Goal: Task Accomplishment & Management: Manage account settings

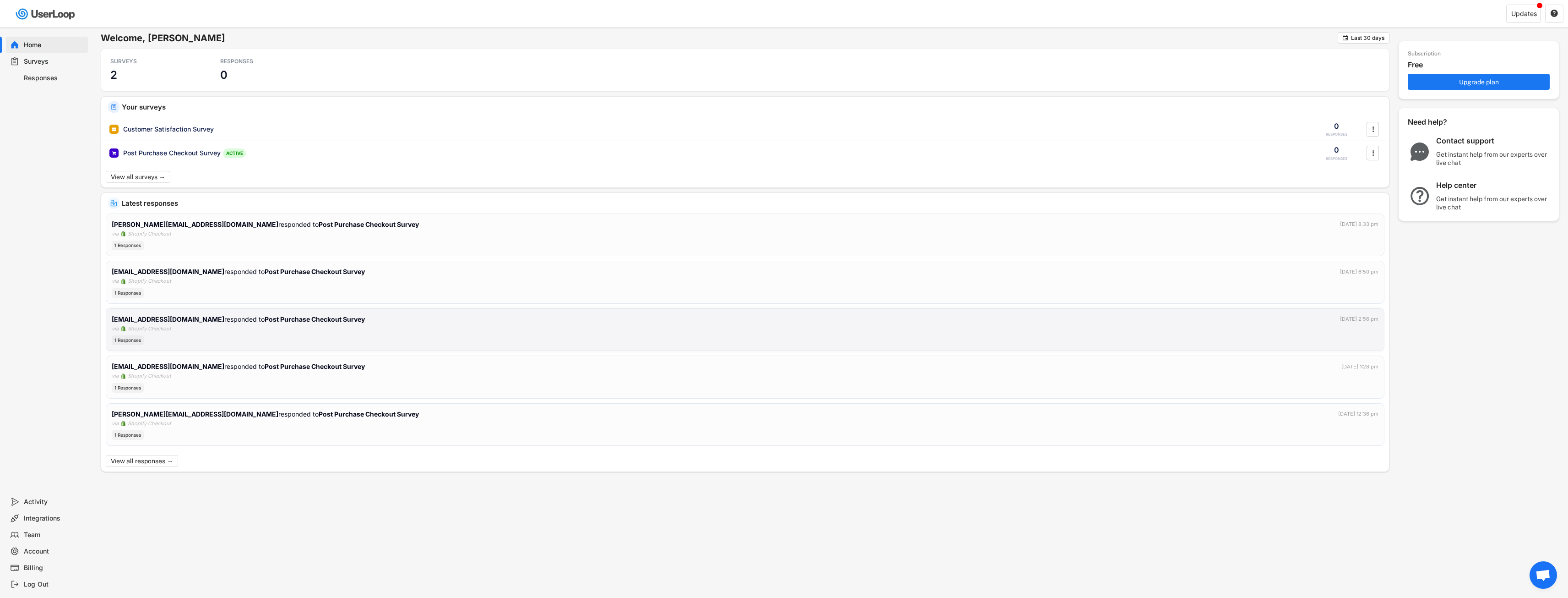
drag, startPoint x: 657, startPoint y: 322, endPoint x: 16, endPoint y: 211, distance: 650.5
click at [16, 211] on div "Home Surveys Responses" at bounding box center [46, 260] width 91 height 466
click at [36, 81] on div "Responses" at bounding box center [54, 78] width 60 height 9
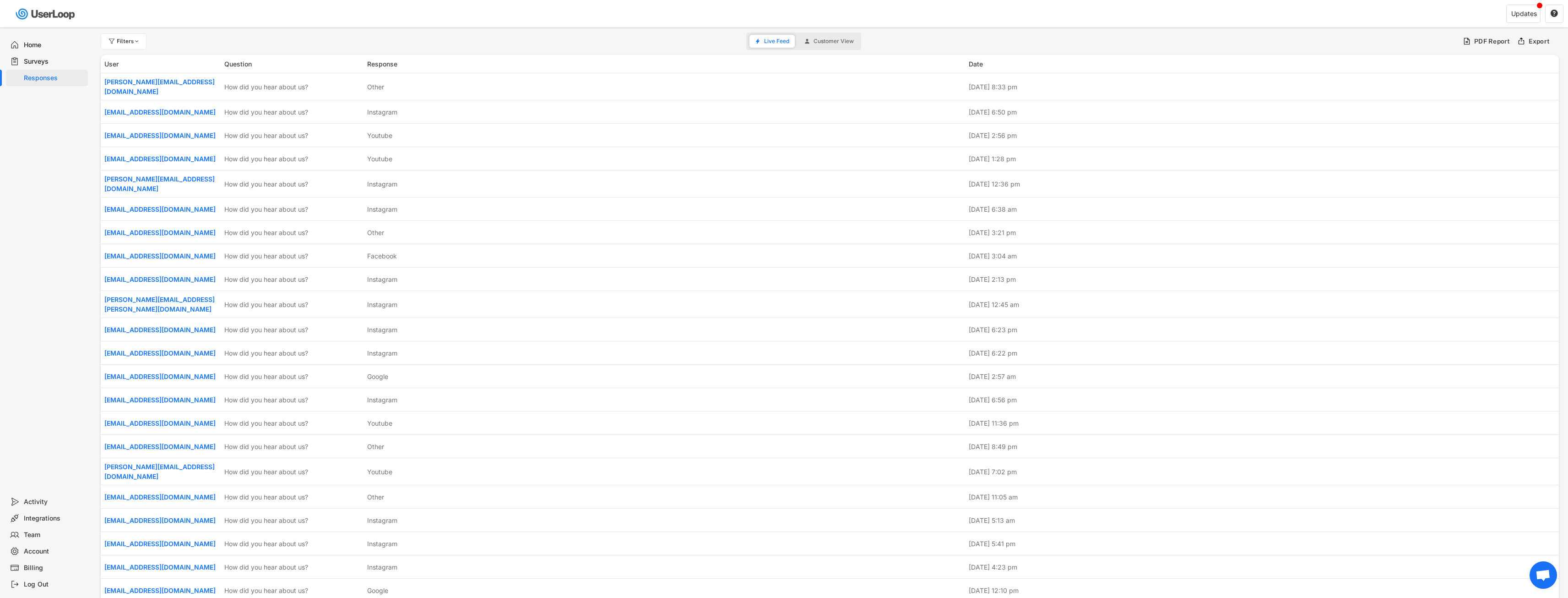
click at [40, 58] on div "Surveys" at bounding box center [54, 62] width 60 height 9
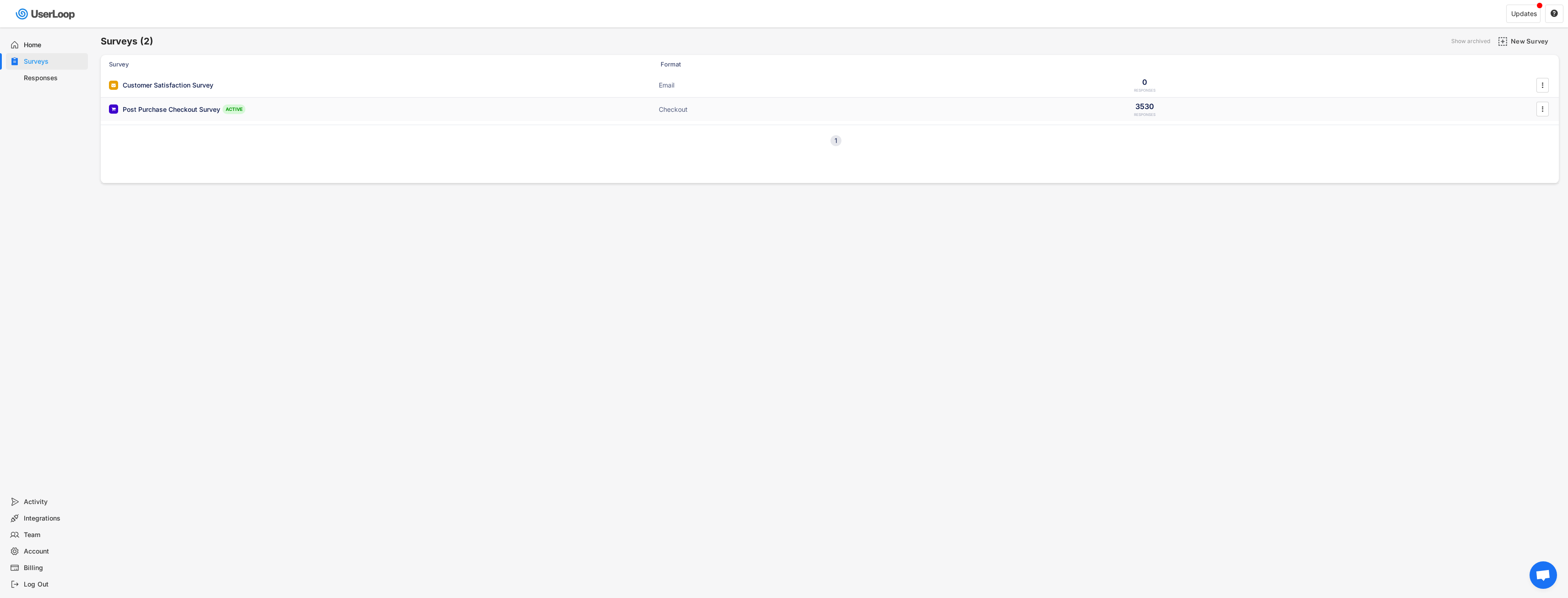
click at [181, 107] on div "Post Purchase Checkout Survey" at bounding box center [172, 109] width 97 height 9
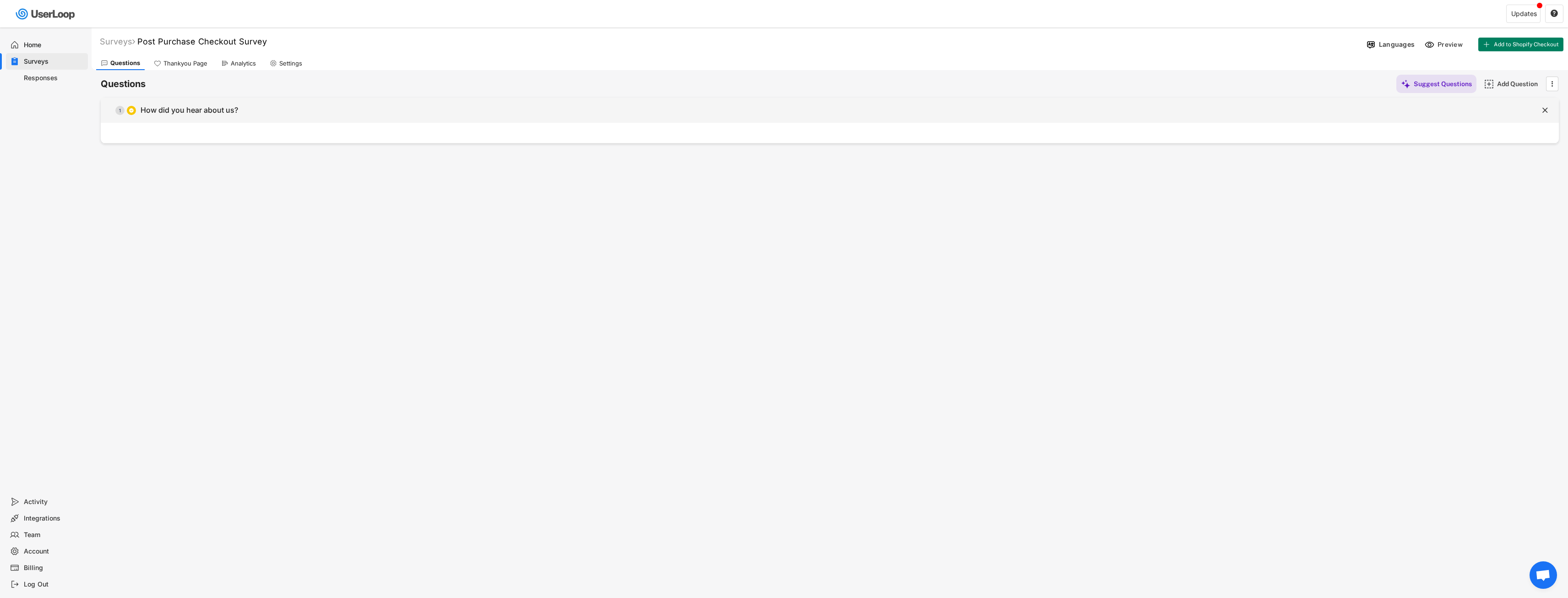
click at [190, 108] on div "How did you hear about us?" at bounding box center [189, 110] width 97 height 10
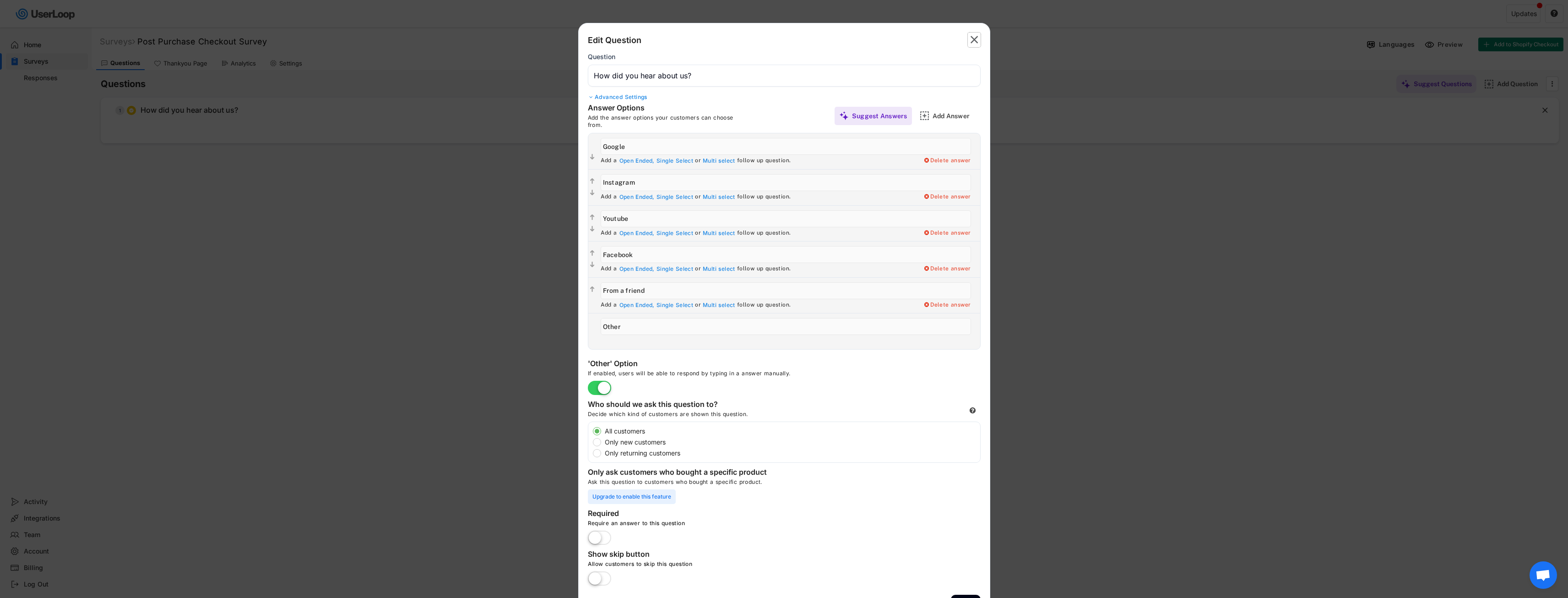
click at [978, 44] on icon "" at bounding box center [974, 40] width 13 height 15
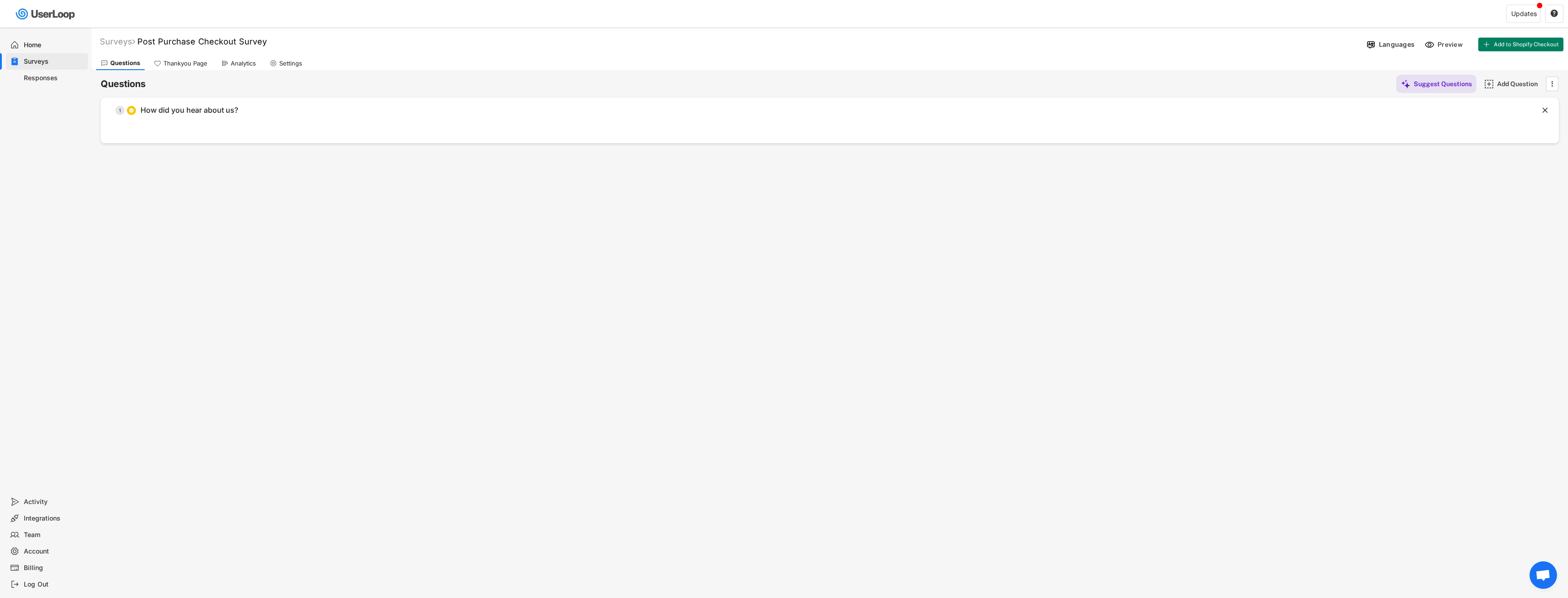
click at [250, 64] on div "Analytics" at bounding box center [243, 63] width 25 height 8
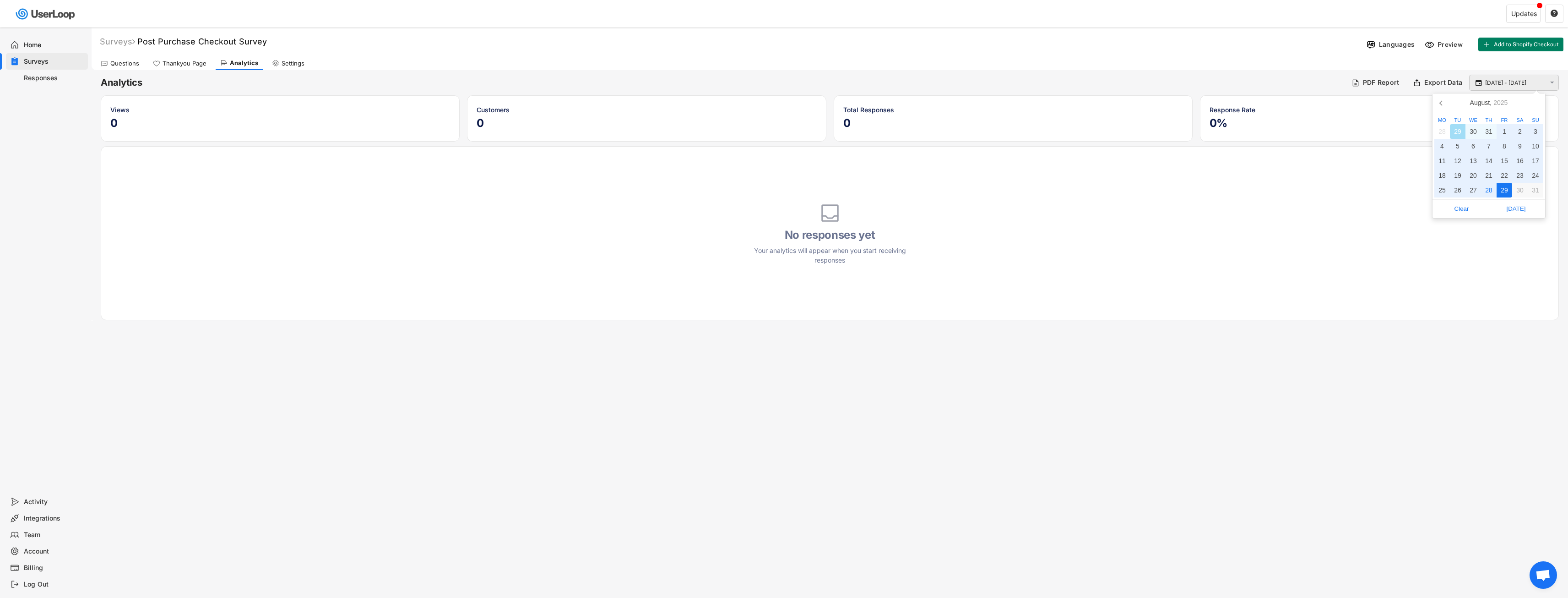
click at [1521, 80] on input "[DATE] - [DATE]" at bounding box center [1515, 83] width 60 height 9
click at [1441, 100] on icon at bounding box center [1441, 102] width 15 height 15
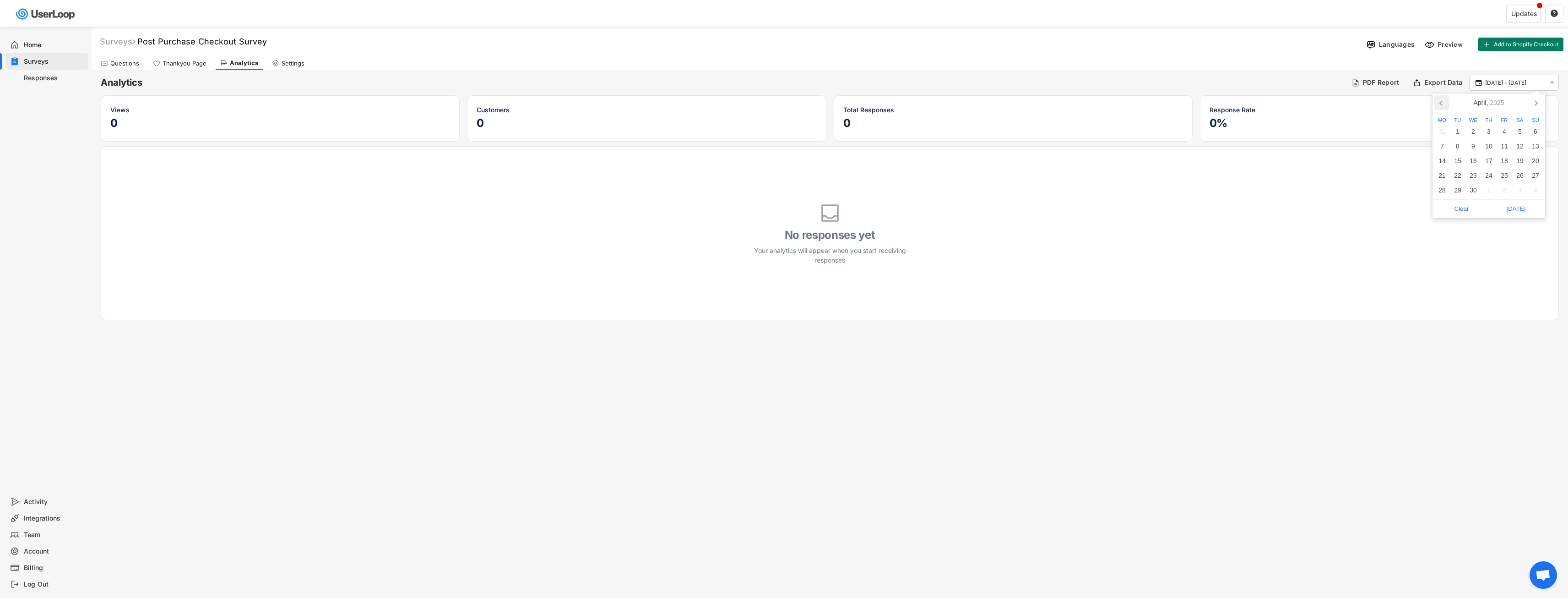
click at [1441, 100] on icon at bounding box center [1441, 102] width 15 height 15
click at [1432, 100] on div "[DATE] Mo Tu We Th Fr Sa Su 27 28 29 30 31 1 2 3 4 5 6 7 8 9 10 11 12 13 14 15 …" at bounding box center [1489, 156] width 114 height 125
click at [1436, 100] on icon at bounding box center [1441, 102] width 15 height 15
click at [1437, 100] on icon at bounding box center [1441, 102] width 15 height 15
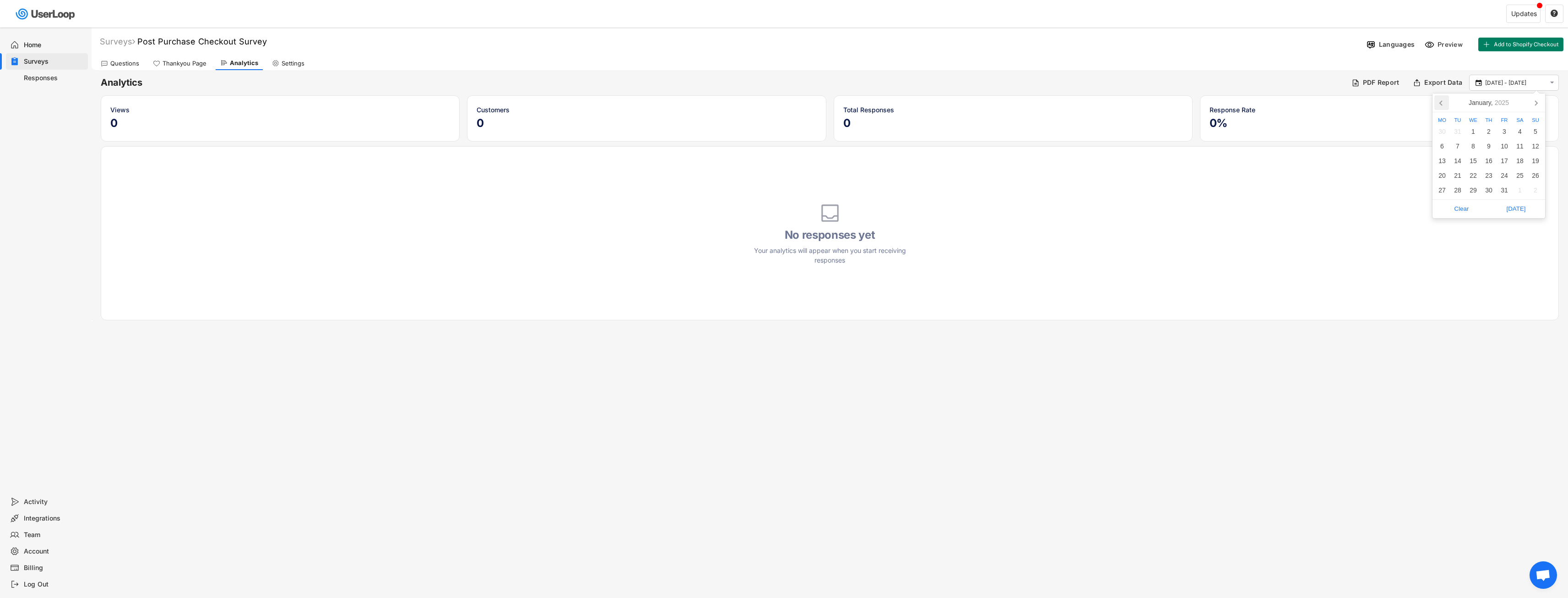
click at [1438, 100] on icon at bounding box center [1441, 102] width 15 height 15
click at [1443, 144] on div "5" at bounding box center [1442, 146] width 16 height 15
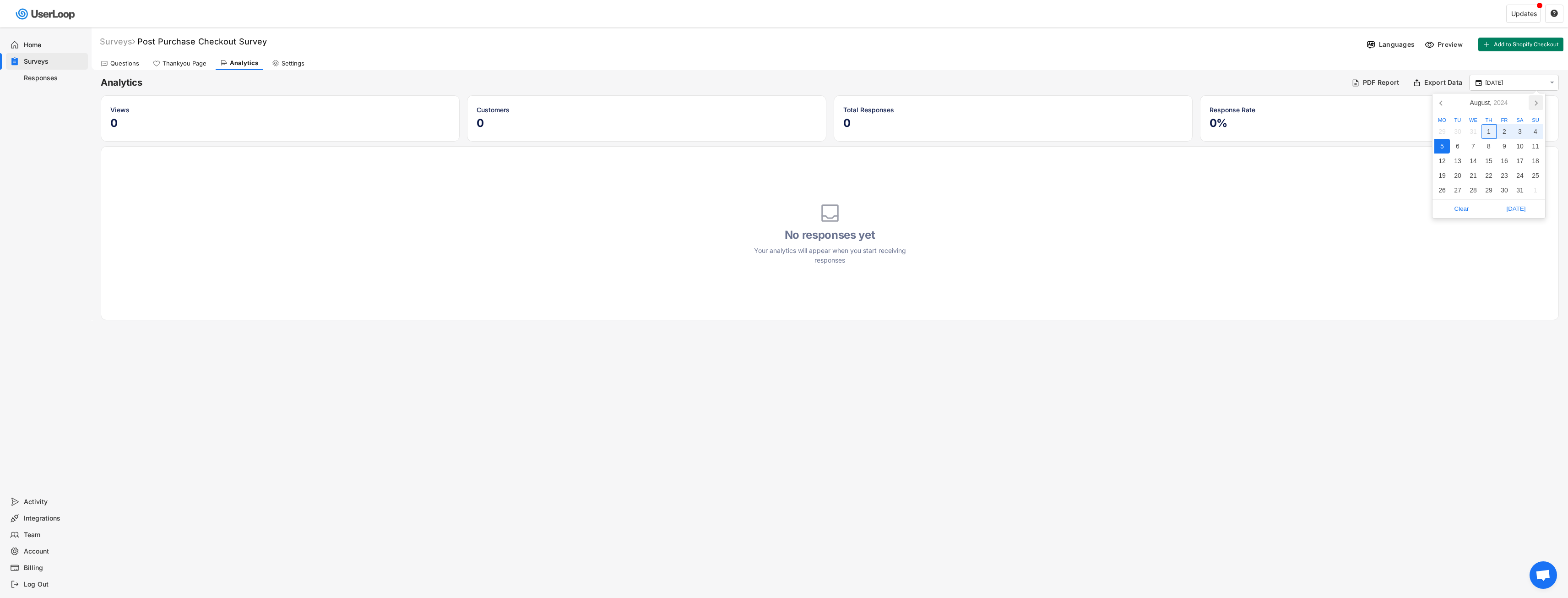
click at [1539, 103] on icon at bounding box center [1536, 102] width 15 height 15
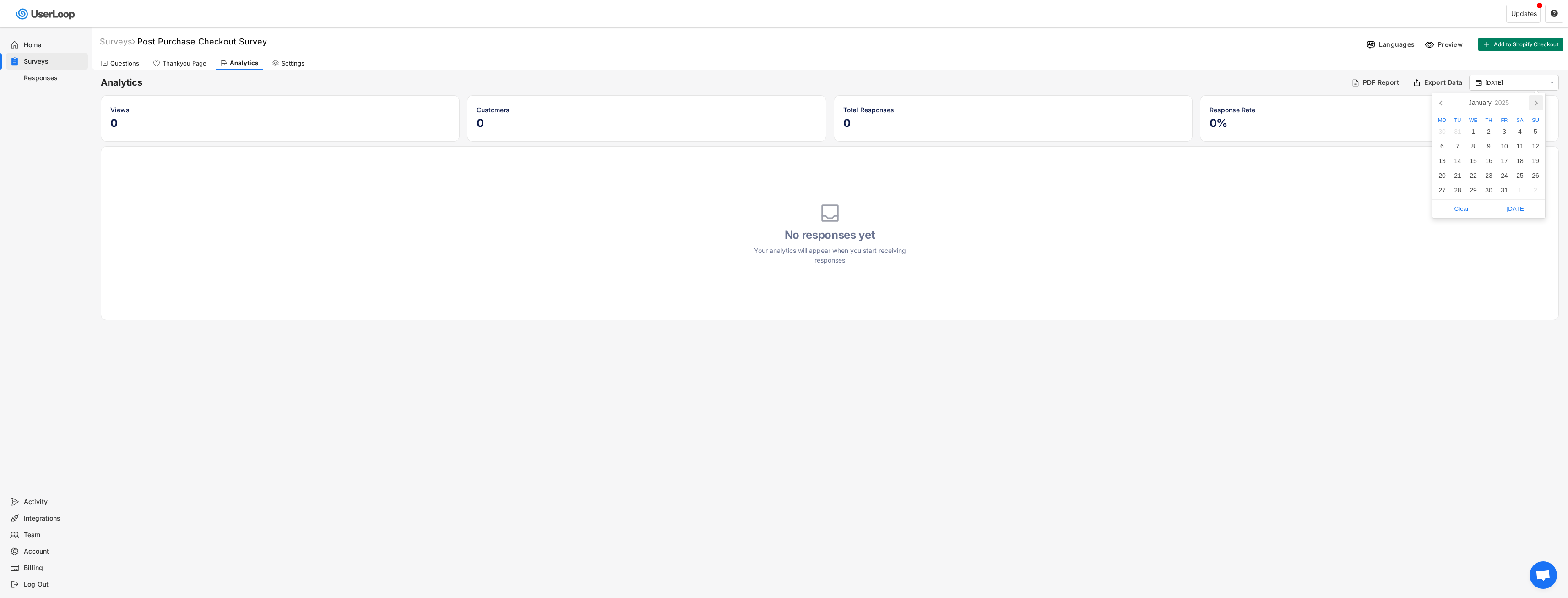
click at [1539, 103] on icon at bounding box center [1536, 102] width 15 height 15
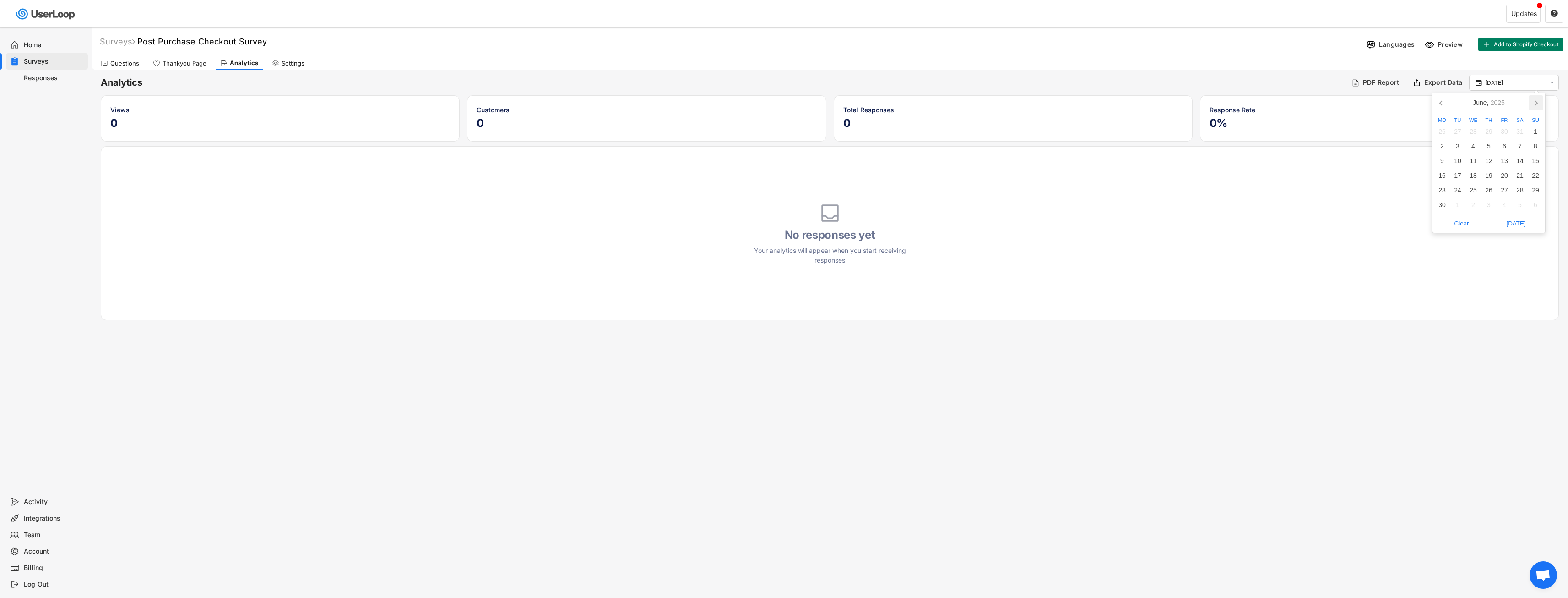
click at [1539, 103] on icon at bounding box center [1536, 102] width 15 height 15
click at [1504, 191] on div "29" at bounding box center [1505, 190] width 16 height 15
type input "[DATE] - [DATE]"
click at [1510, 204] on div "Clear [DATE]" at bounding box center [1488, 212] width 113 height 19
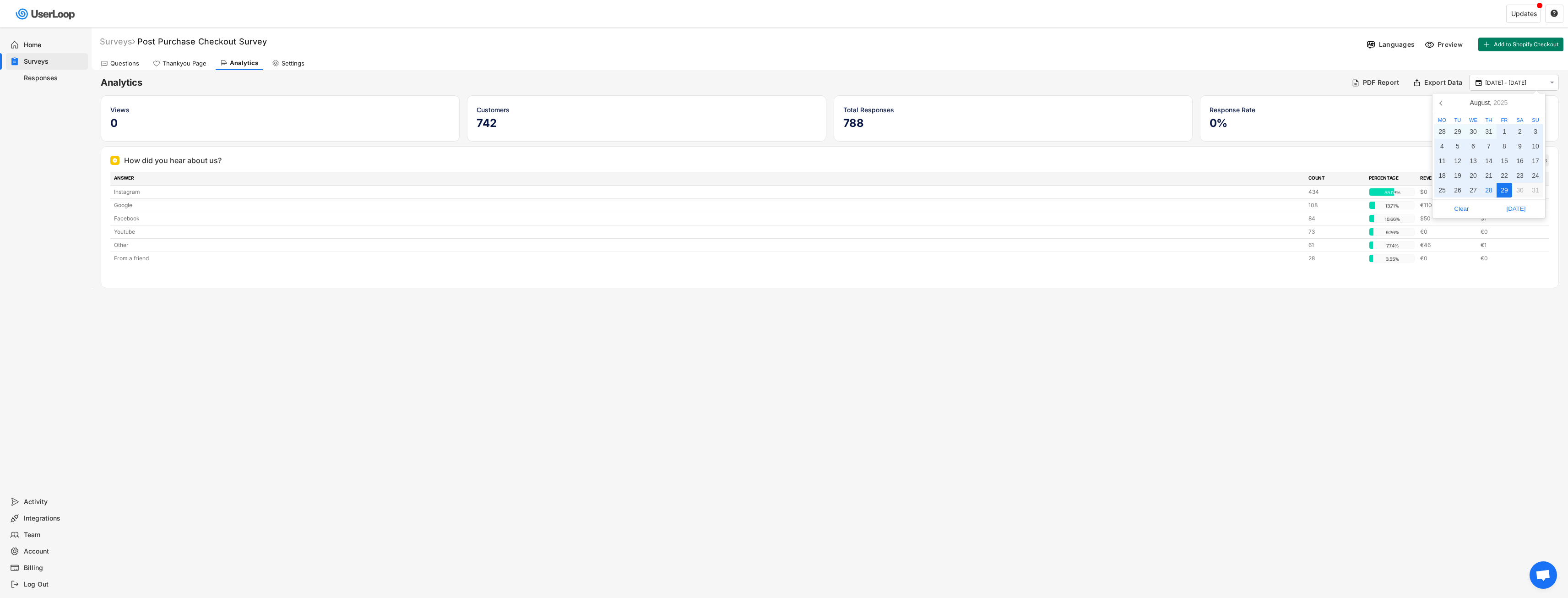
click at [671, 415] on div "Welcome, [PERSON_NAME]  Last 30 days SURVEYS 2 RESPONSES 0 Your surveys Custom…" at bounding box center [784, 299] width 1568 height 598
click at [32, 562] on div "Billing" at bounding box center [47, 567] width 82 height 16
